Goal: Information Seeking & Learning: Learn about a topic

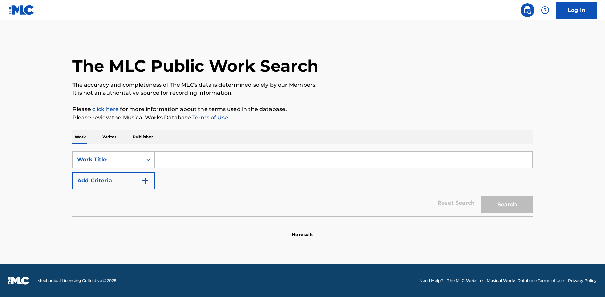
click at [193, 155] on input "Search Form" at bounding box center [343, 160] width 377 height 16
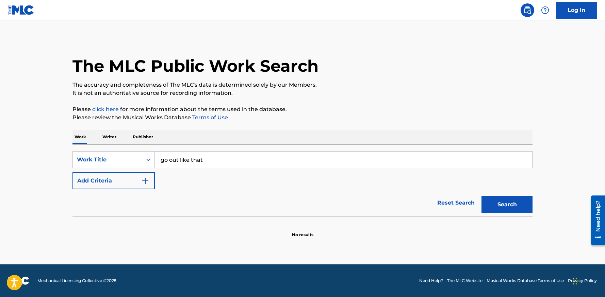
type input "go out like that"
click at [481, 196] on button "Search" at bounding box center [506, 204] width 51 height 17
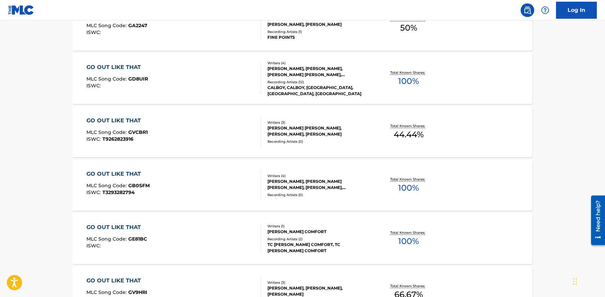
scroll to position [312, 0]
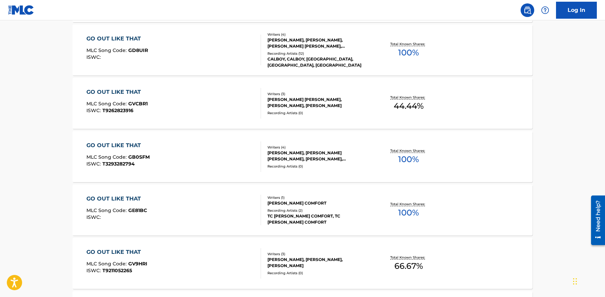
click at [325, 159] on div "[PERSON_NAME], [PERSON_NAME] [PERSON_NAME], [PERSON_NAME], [PERSON_NAME]" at bounding box center [318, 156] width 103 height 12
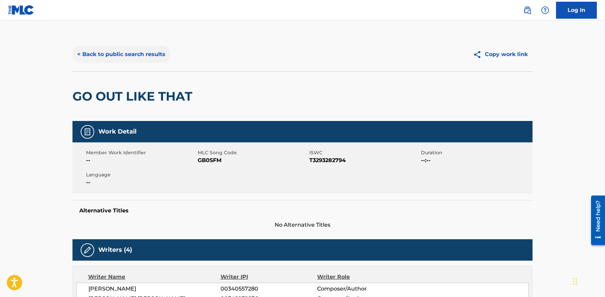
click at [144, 54] on button "< Back to public search results" at bounding box center [121, 54] width 98 height 17
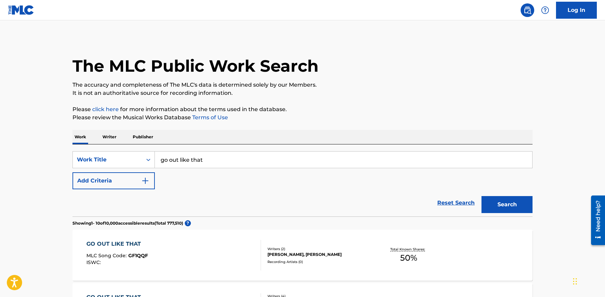
drag, startPoint x: 169, startPoint y: 160, endPoint x: 88, endPoint y: 159, distance: 80.3
click at [155, 159] on input "go out like that" at bounding box center [343, 160] width 377 height 16
paste input "Heart-Shaped Necklace"
type input "Heart-Shaped Necklace"
click at [525, 203] on button "Search" at bounding box center [506, 204] width 51 height 17
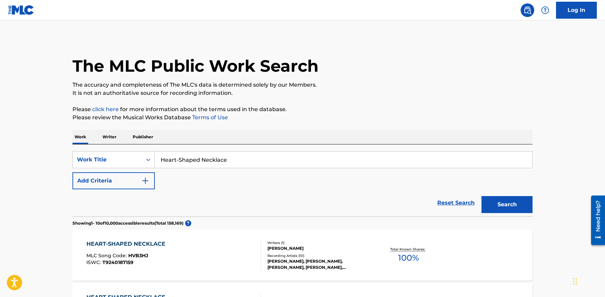
scroll to position [104, 0]
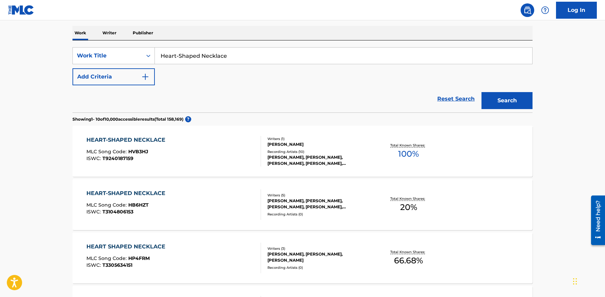
click at [314, 196] on div "Writers ( 5 )" at bounding box center [318, 195] width 103 height 5
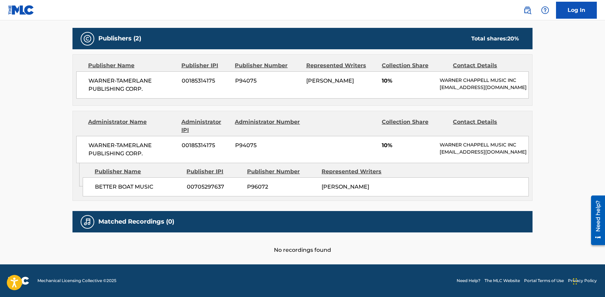
scroll to position [265, 0]
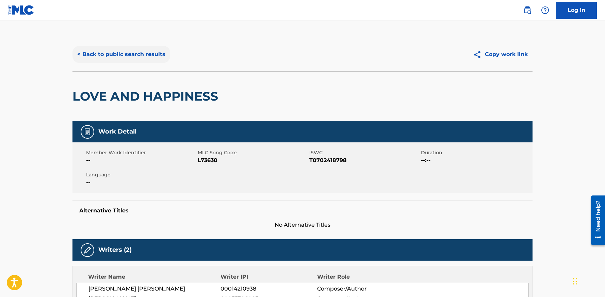
click at [140, 56] on button "< Back to public search results" at bounding box center [121, 54] width 98 height 17
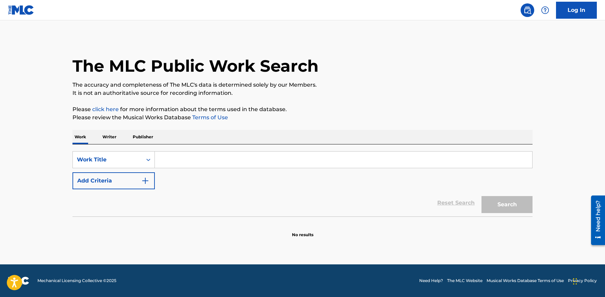
click at [186, 154] on input "Search Form" at bounding box center [343, 160] width 377 height 16
paste input "Bounce to This"
type input "Bounce to This"
click at [493, 203] on button "Search" at bounding box center [506, 204] width 51 height 17
